Goal: Transaction & Acquisition: Subscribe to service/newsletter

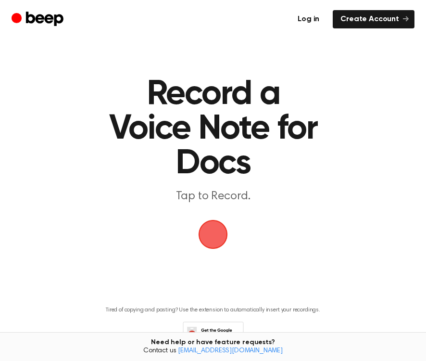
click at [293, 25] on link "Log in" at bounding box center [308, 19] width 37 height 18
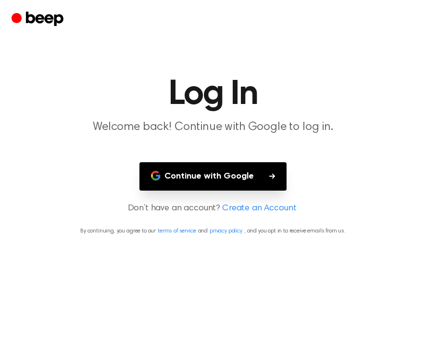
click at [217, 190] on button "Continue with Google" at bounding box center [212, 176] width 147 height 28
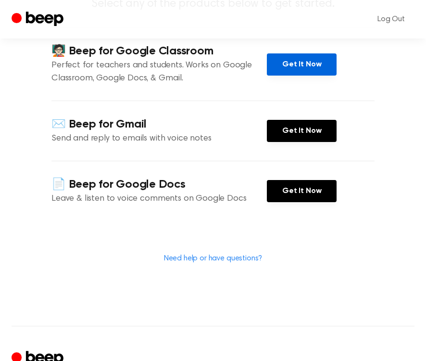
scroll to position [177, 0]
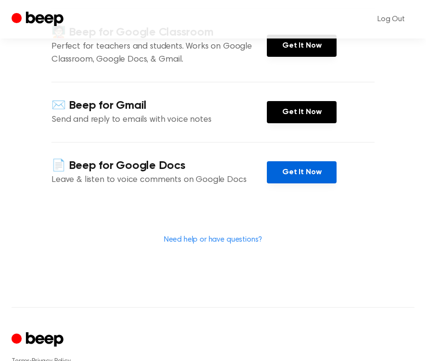
click at [332, 183] on link "Get It Now" at bounding box center [302, 172] width 70 height 22
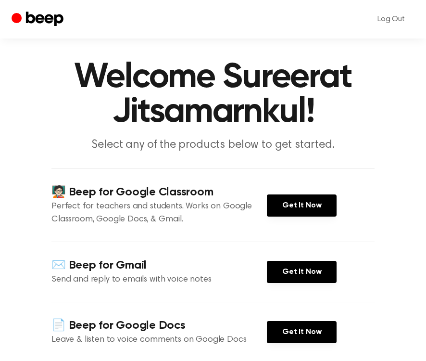
scroll to position [0, 0]
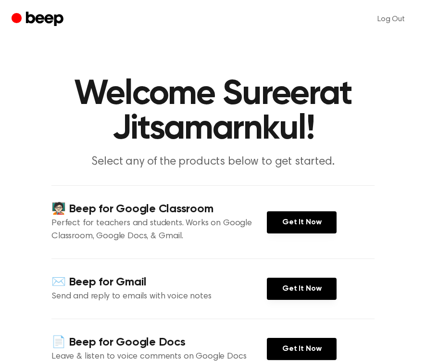
click at [44, 24] on icon "Beep" at bounding box center [45, 19] width 38 height 14
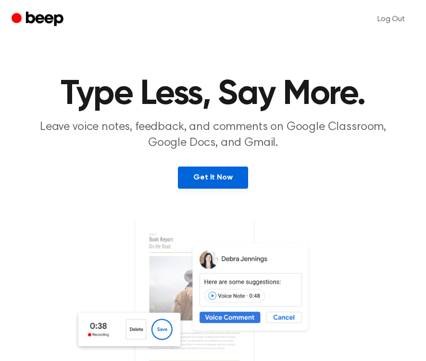
click at [231, 189] on link "Get It Now" at bounding box center [213, 177] width 70 height 22
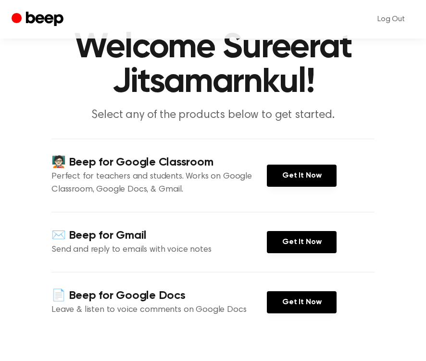
scroll to position [48, 0]
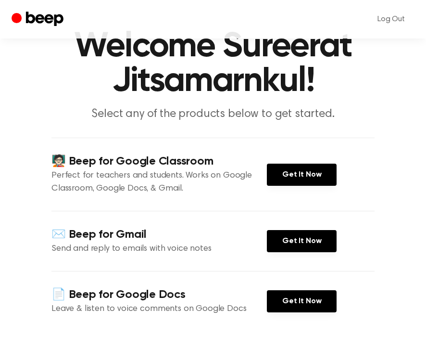
click at [226, 195] on p "Perfect for teachers and students. Works on Google Classroom, Google Docs, & Gm…" at bounding box center [158, 182] width 215 height 26
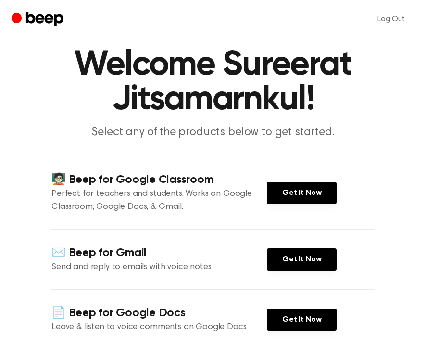
scroll to position [0, 0]
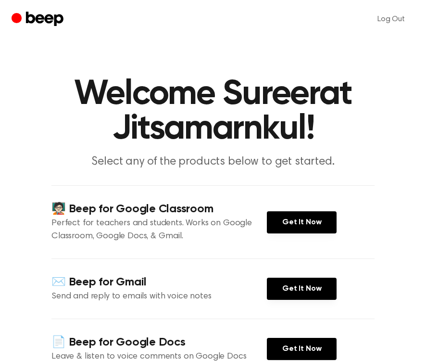
click at [160, 146] on h1 "Welcome Sureerat Jitsamarnkul!" at bounding box center [213, 111] width 403 height 69
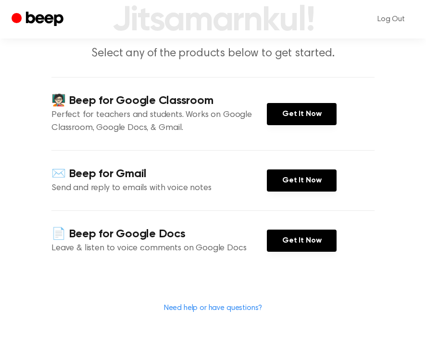
scroll to position [120, 0]
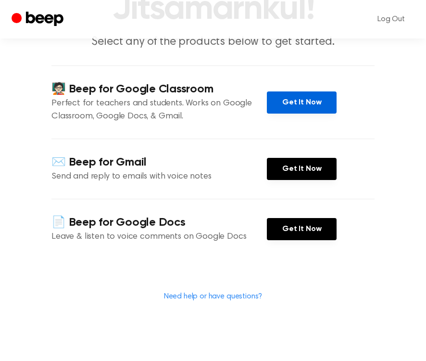
click at [330, 114] on link "Get It Now" at bounding box center [302, 102] width 70 height 22
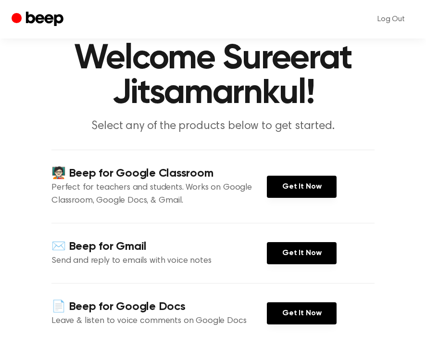
scroll to position [0, 0]
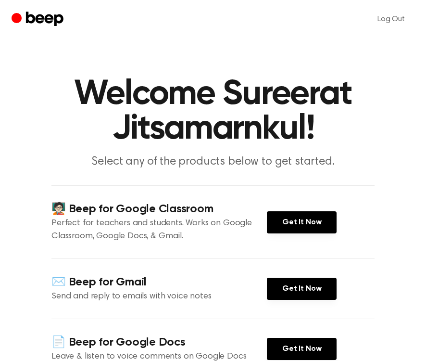
click at [52, 28] on icon "Beep" at bounding box center [39, 19] width 54 height 19
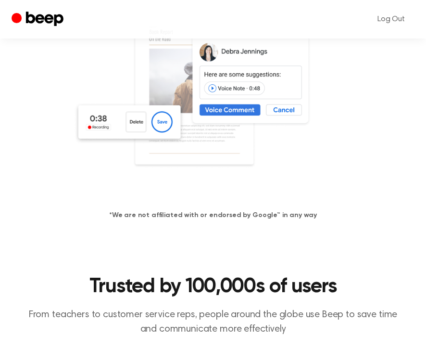
scroll to position [205, 0]
